Goal: Register for event/course

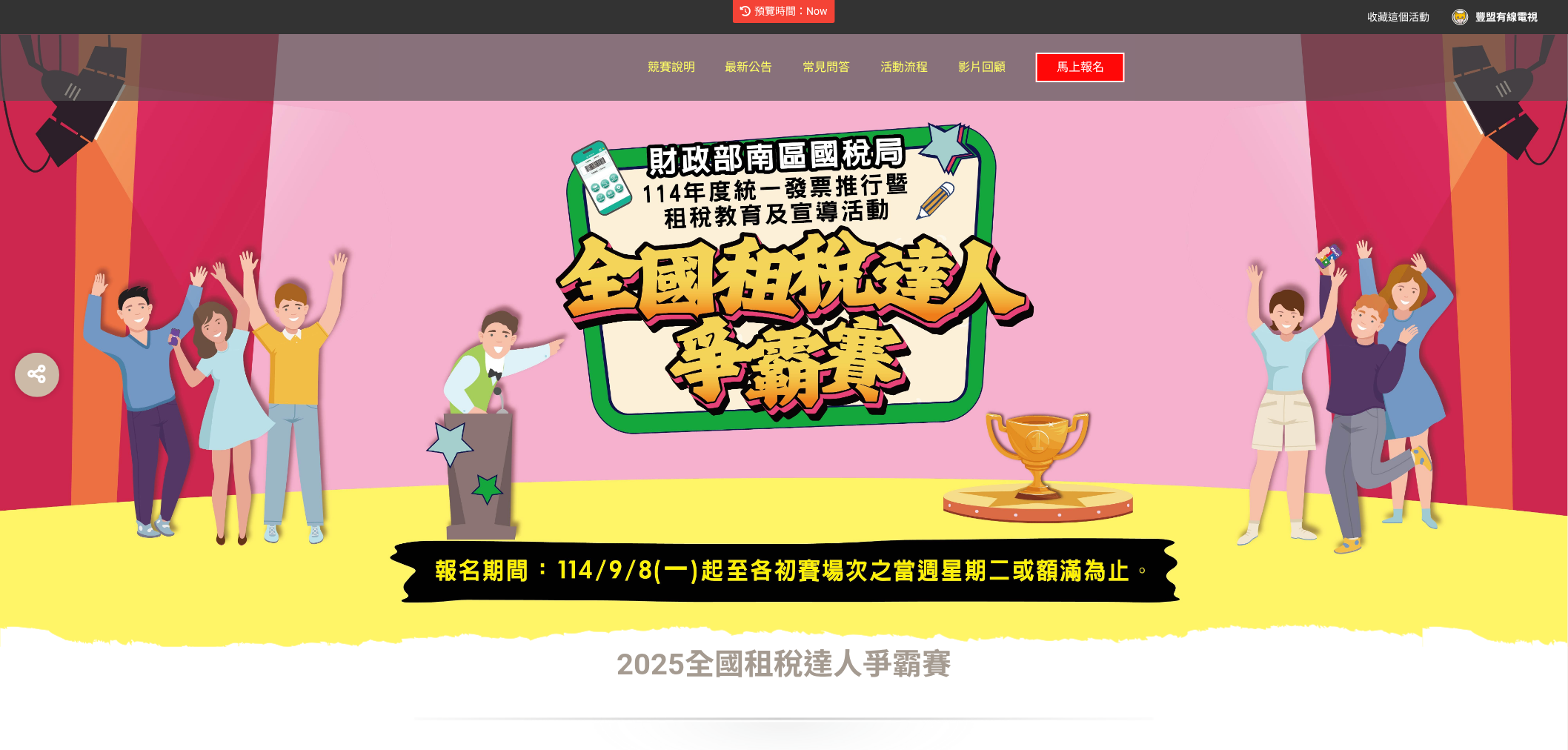
click at [1079, 65] on span "馬上報名" at bounding box center [1080, 67] width 47 height 14
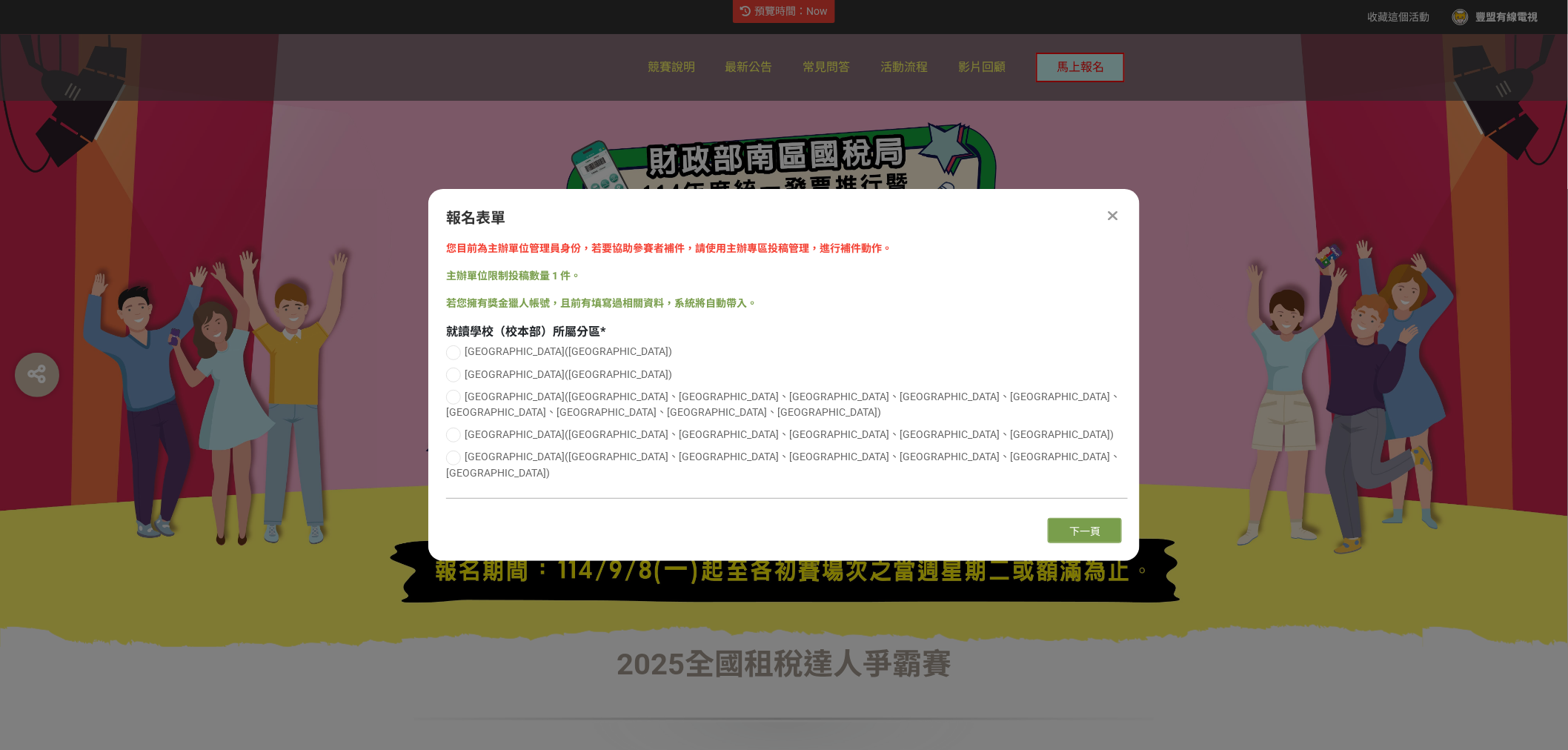
click at [508, 357] on span "[GEOGRAPHIC_DATA]([GEOGRAPHIC_DATA])" at bounding box center [568, 351] width 207 height 12
click at [457, 357] on input "[GEOGRAPHIC_DATA]([GEOGRAPHIC_DATA])" at bounding box center [451, 352] width 9 height 9
radio input "false"
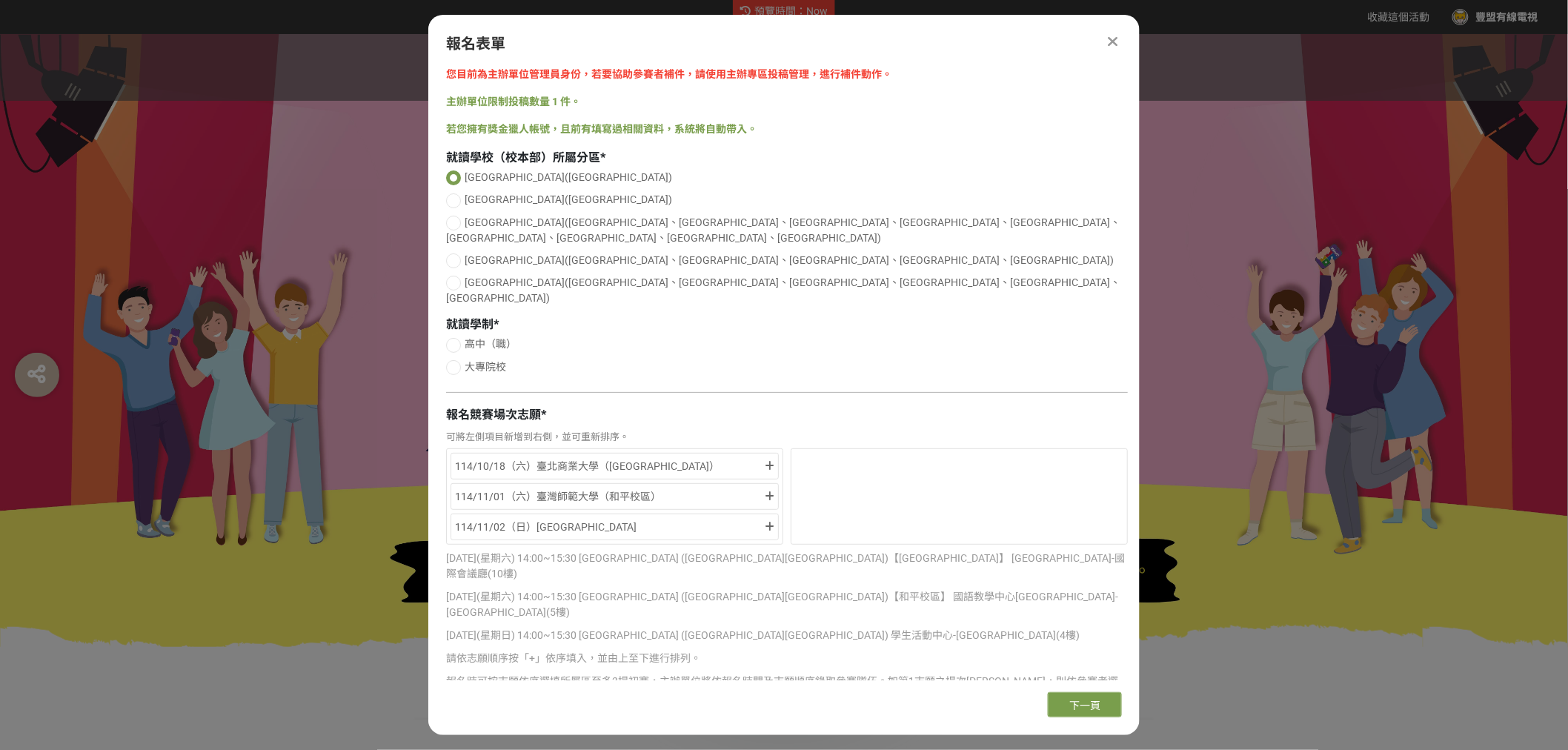
click at [335, 128] on div at bounding box center [784, 340] width 1568 height 613
click at [339, 193] on div at bounding box center [784, 340] width 1568 height 613
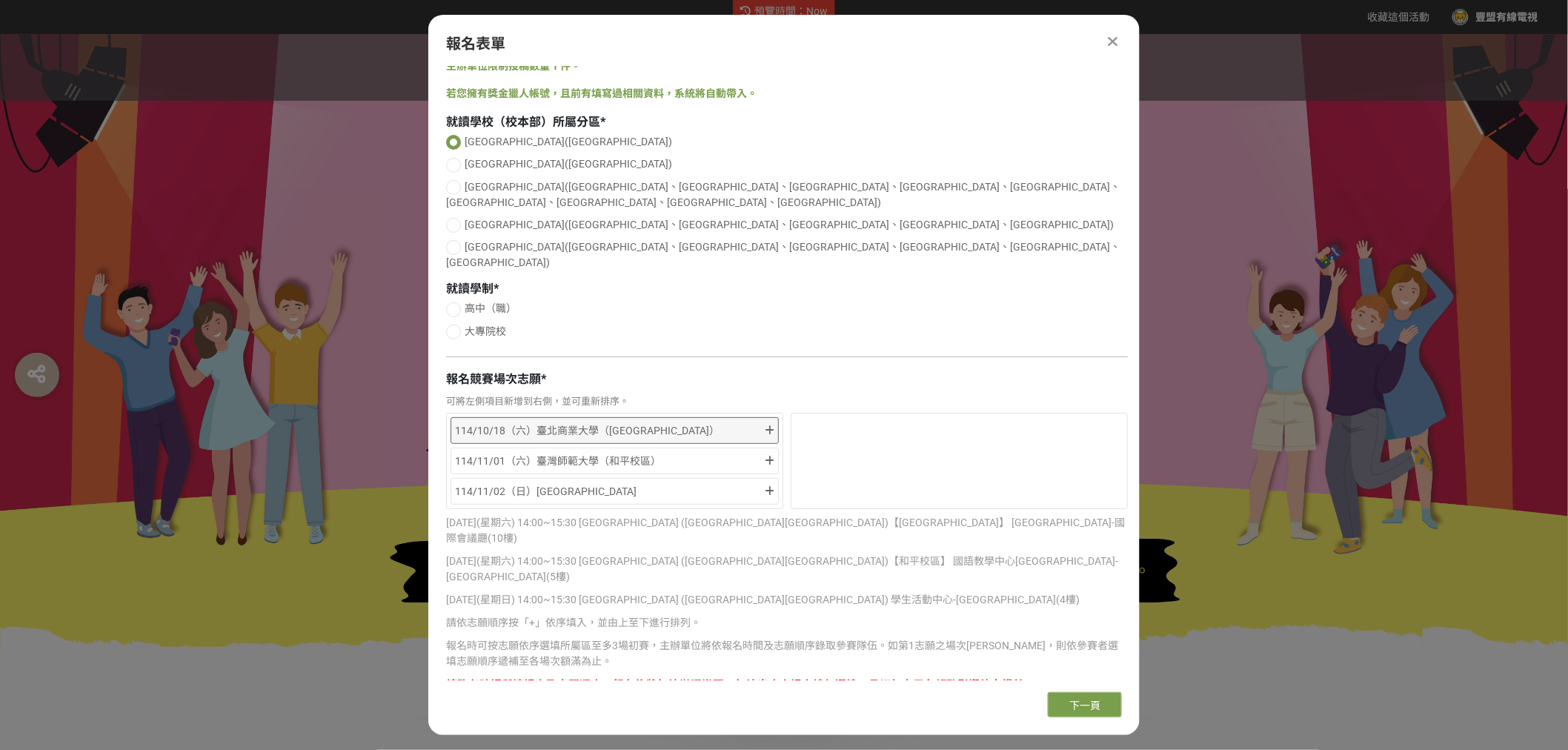
scroll to position [37, 0]
click at [1159, 529] on div at bounding box center [784, 340] width 1568 height 613
click at [206, 431] on div at bounding box center [784, 340] width 1568 height 613
click at [1118, 45] on div at bounding box center [1112, 41] width 18 height 18
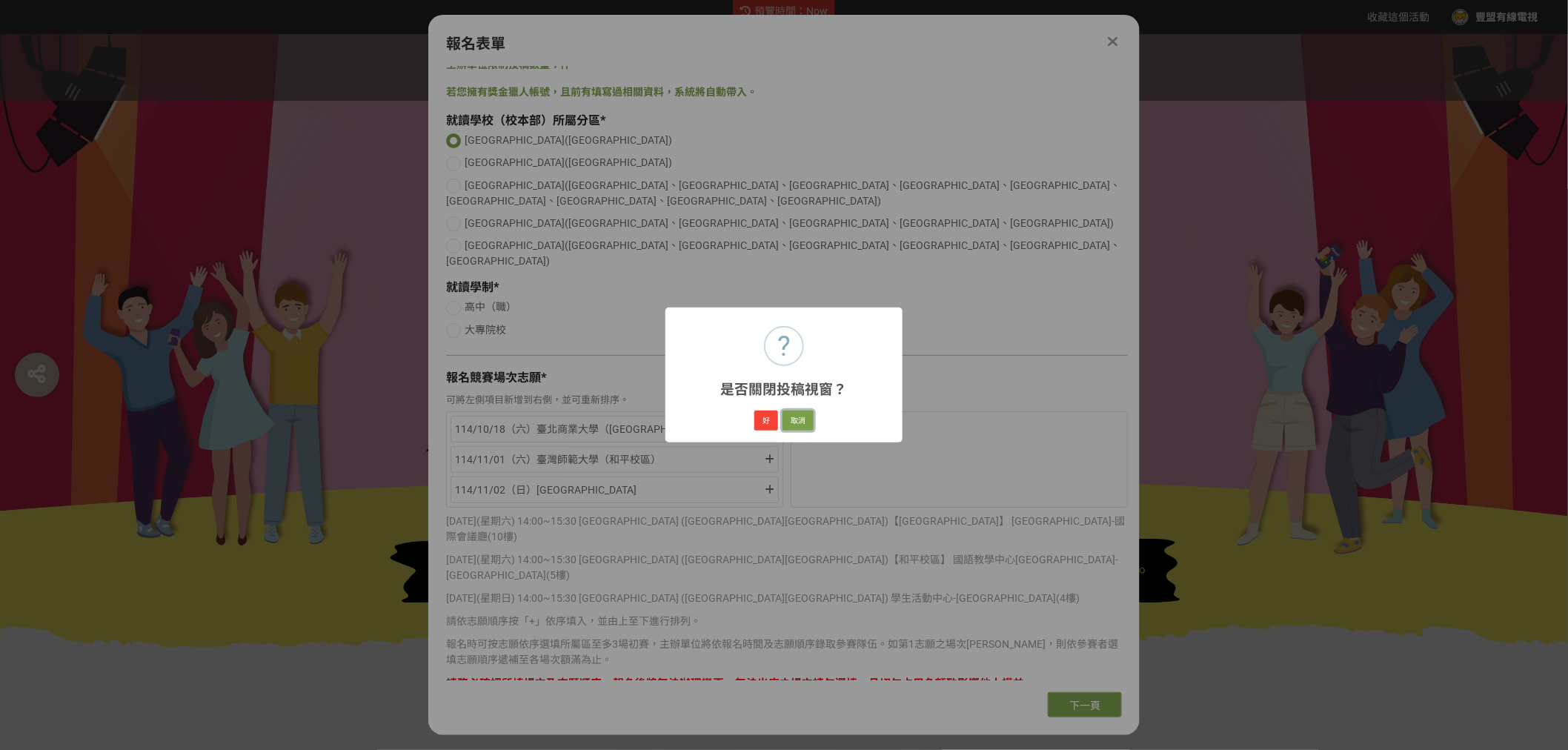
drag, startPoint x: 804, startPoint y: 423, endPoint x: 778, endPoint y: 450, distance: 37.5
click at [781, 454] on div "? 是否關閉投稿視窗？ × 好 取消" at bounding box center [784, 375] width 1568 height 750
click at [1001, 367] on div "? 是否關閉投稿視窗？ × 好 取消" at bounding box center [784, 375] width 1568 height 750
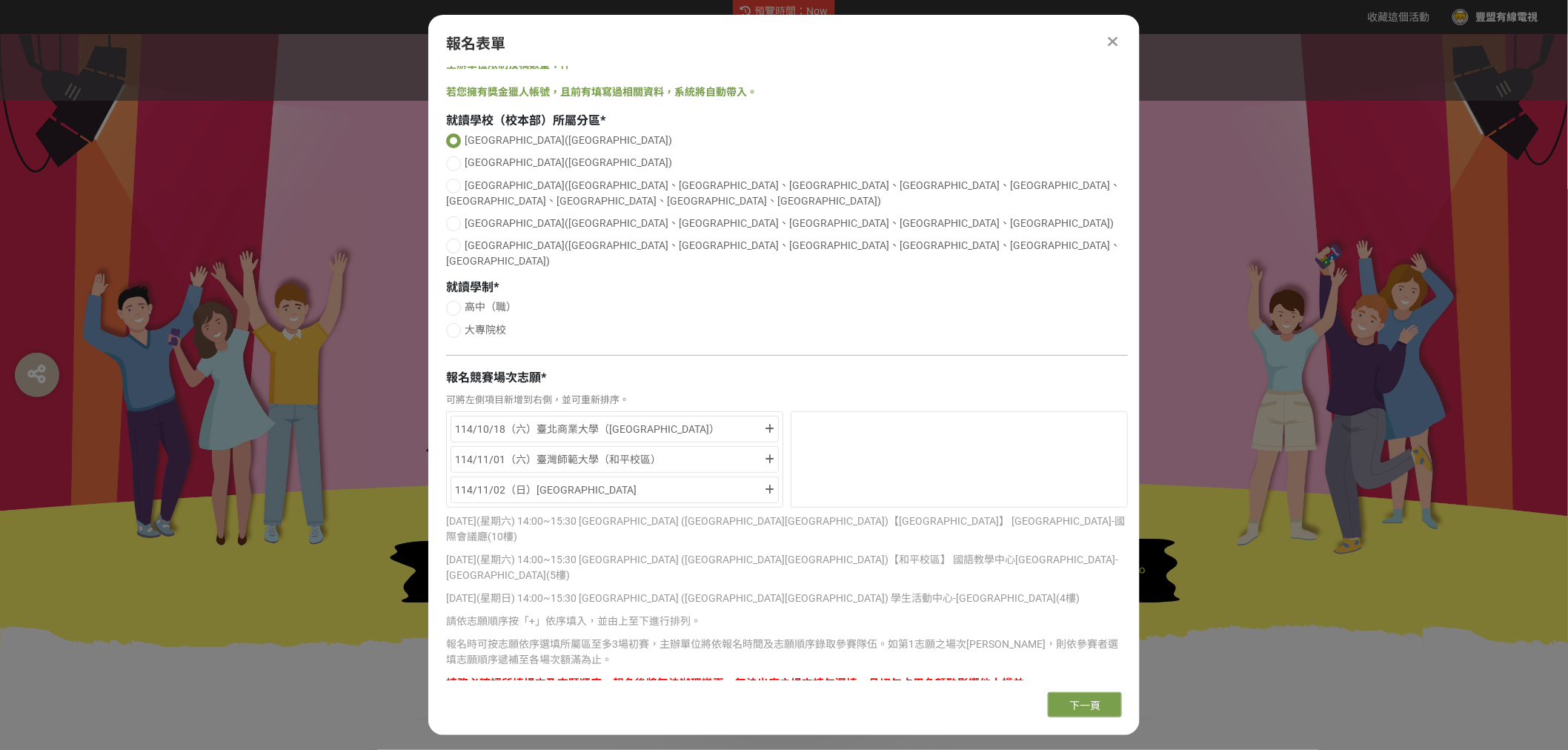
click at [1108, 41] on icon at bounding box center [1113, 41] width 9 height 15
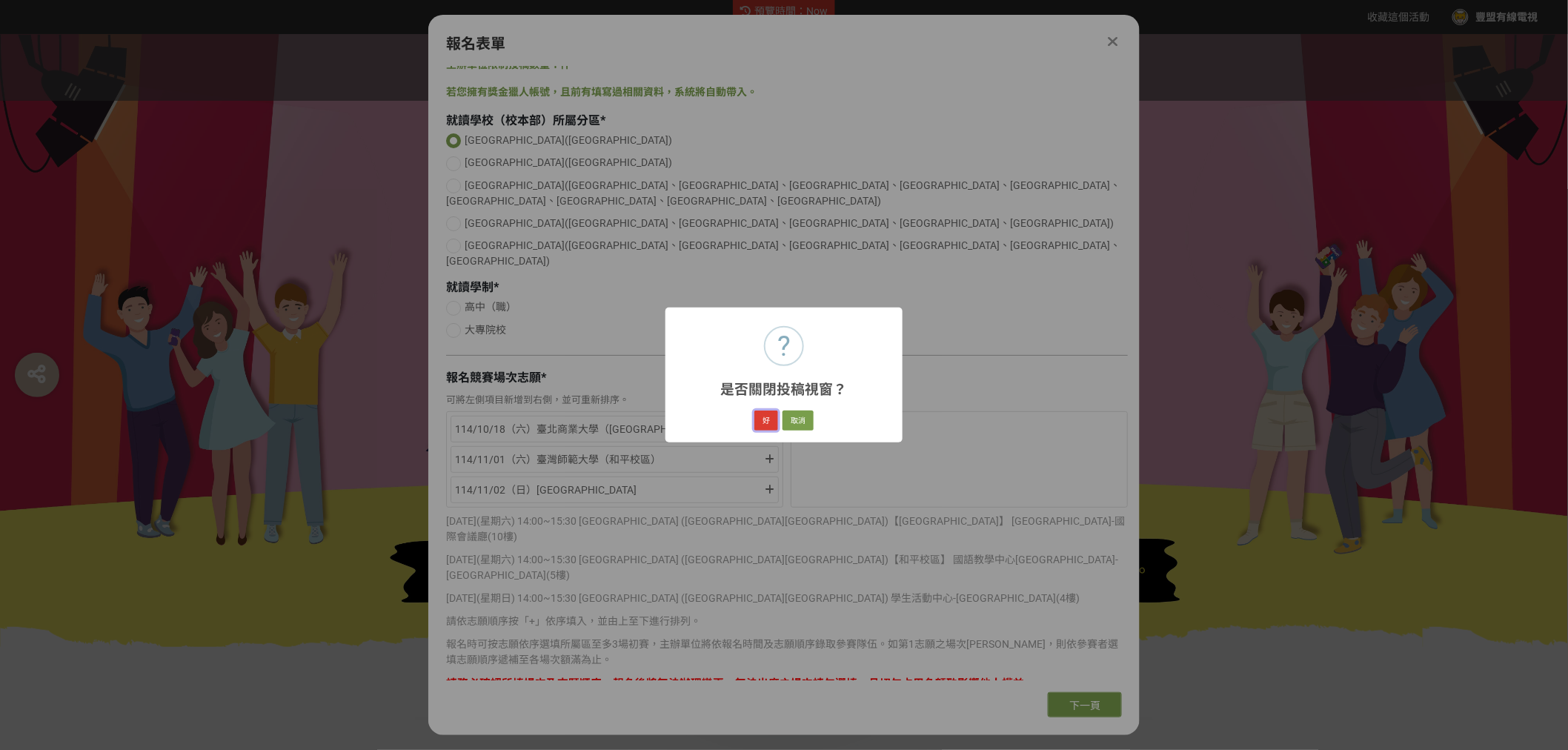
click at [760, 420] on button "好" at bounding box center [766, 421] width 24 height 21
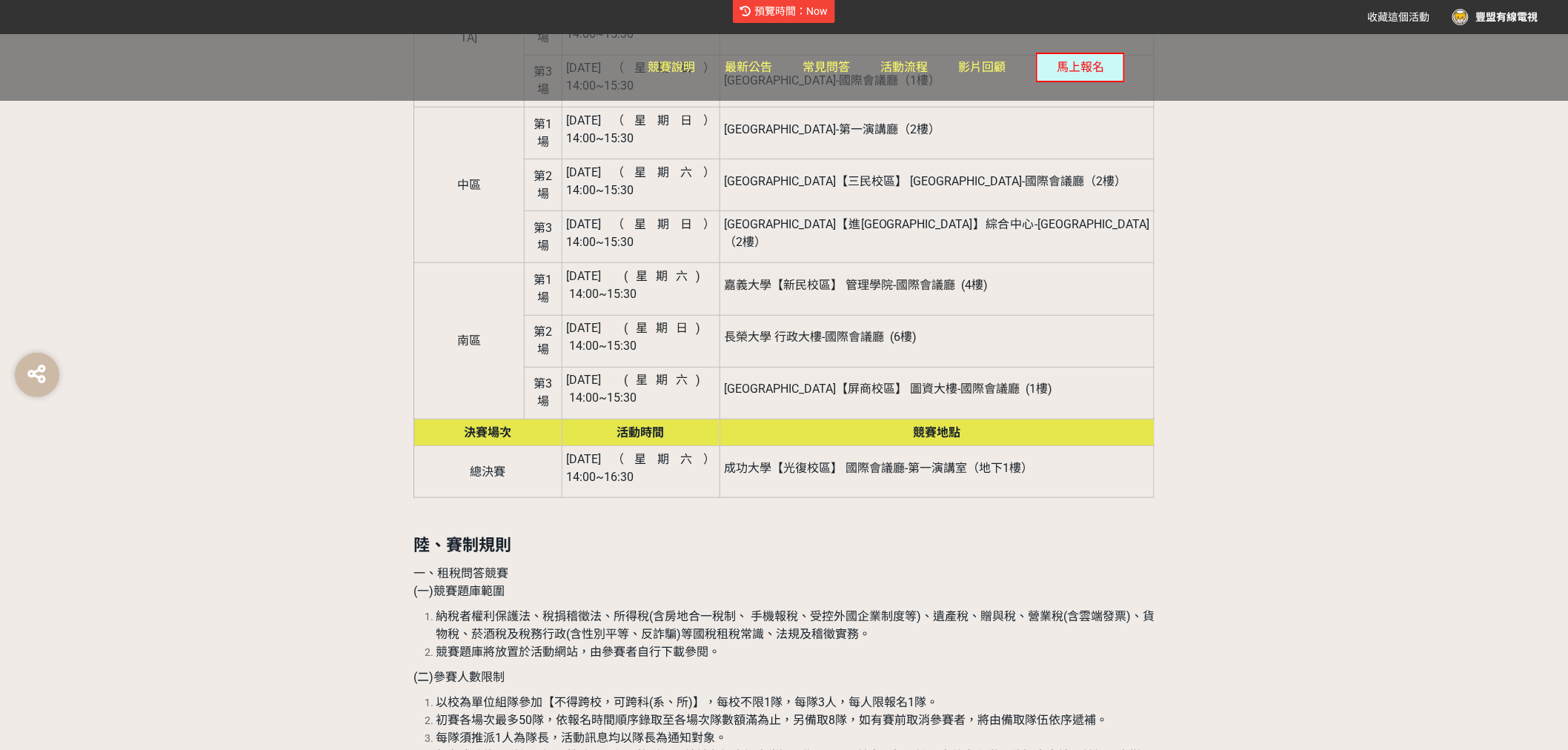
scroll to position [2553, 0]
